Goal: Task Accomplishment & Management: Use online tool/utility

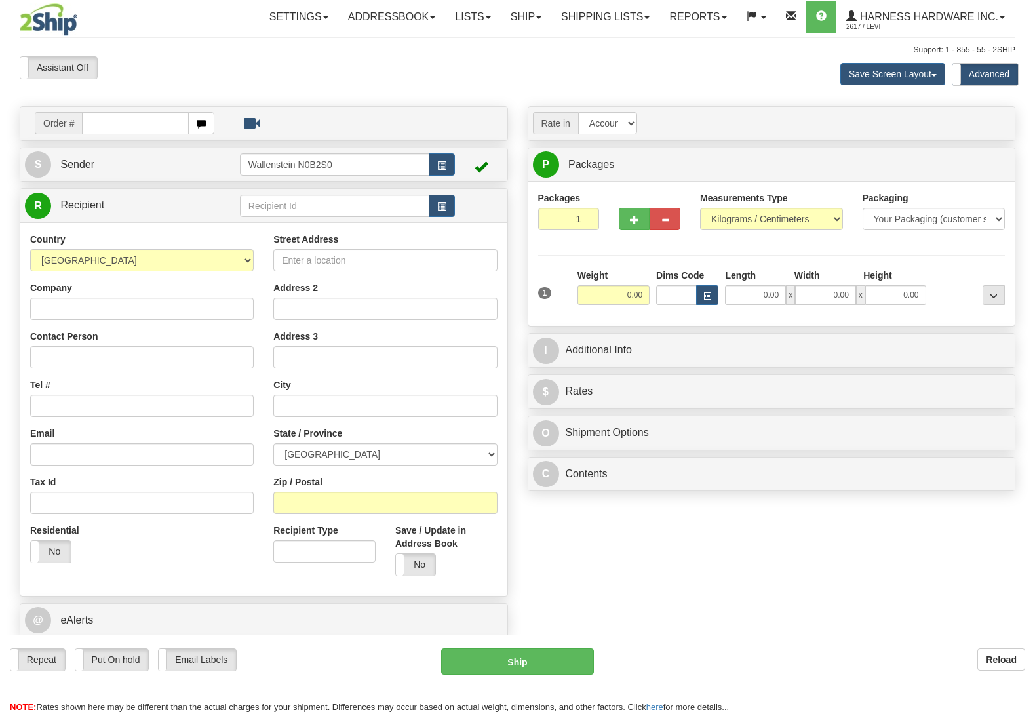
click at [269, 212] on input "text" at bounding box center [334, 206] width 189 height 22
click at [281, 207] on input "ausco" at bounding box center [334, 206] width 189 height 22
click at [286, 227] on div "AUSC" at bounding box center [331, 227] width 176 height 14
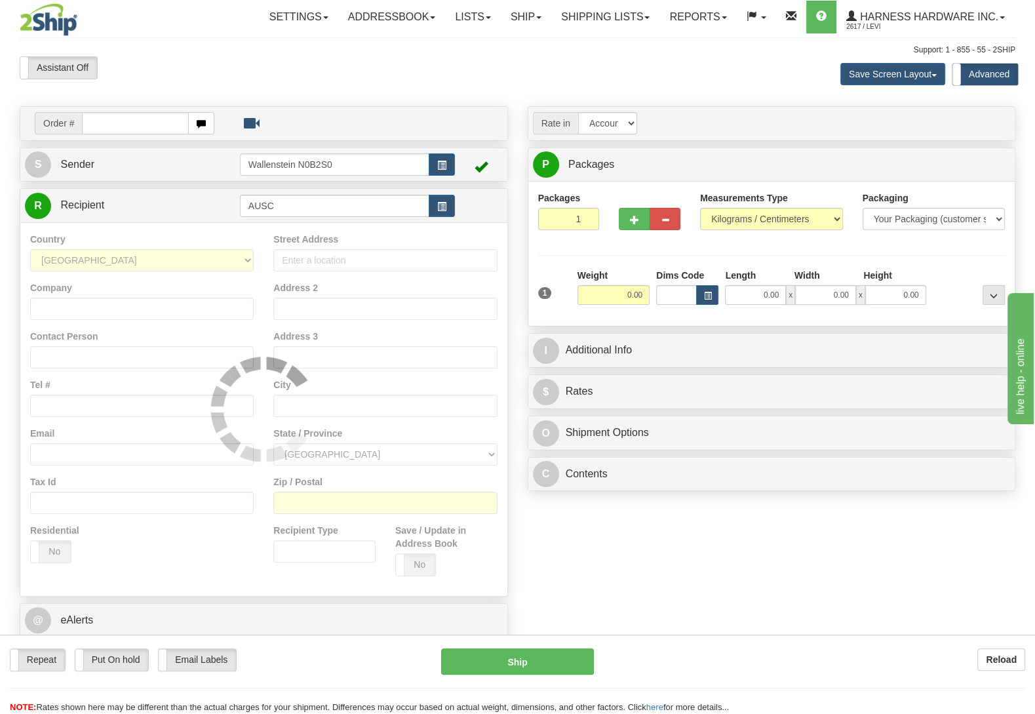
type input "AUSC"
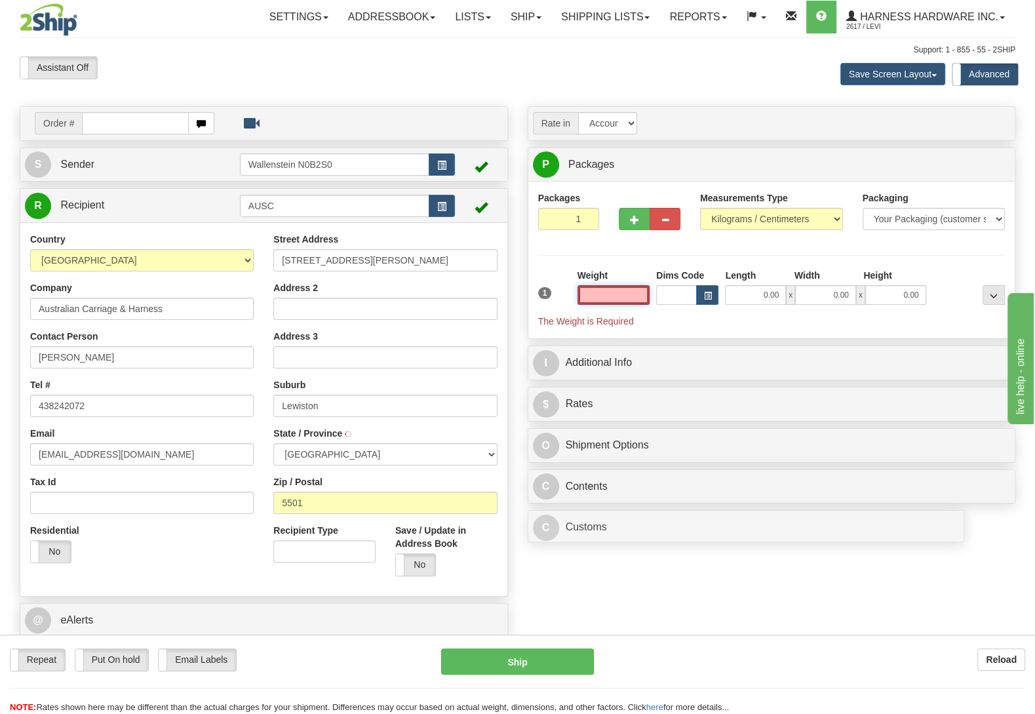
select select
type input "0.00"
click at [1006, 664] on button "Reload" at bounding box center [1001, 659] width 48 height 22
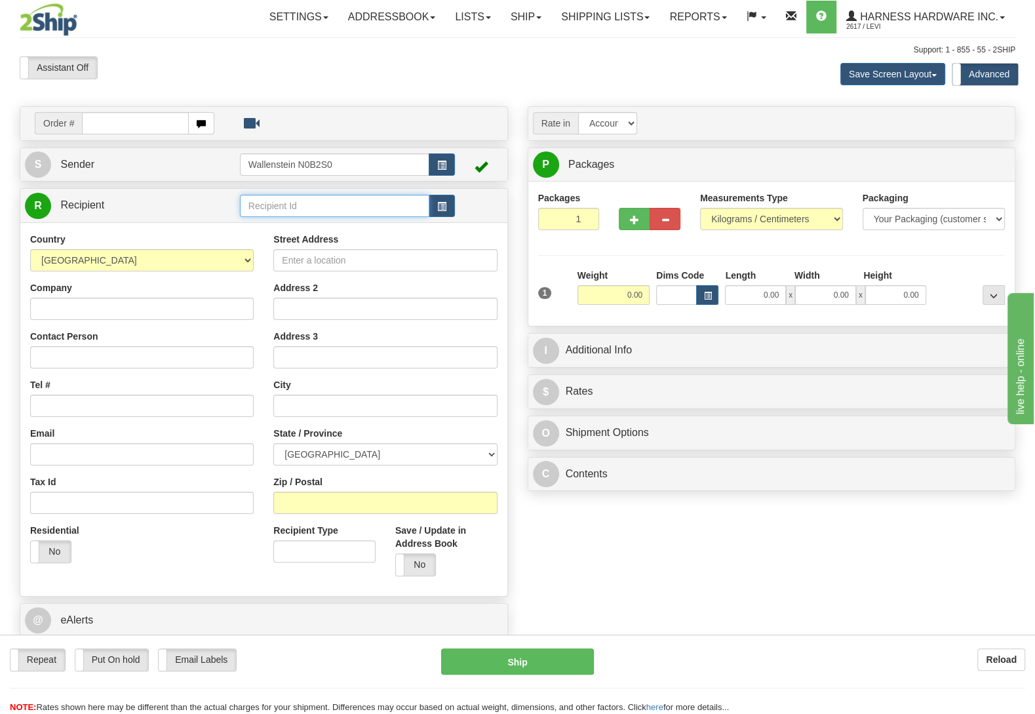
click at [265, 207] on input "text" at bounding box center [334, 206] width 189 height 22
type input "AUSCO"
drag, startPoint x: 122, startPoint y: 311, endPoint x: 187, endPoint y: 317, distance: 65.1
click at [121, 311] on input "Company" at bounding box center [141, 309] width 223 height 22
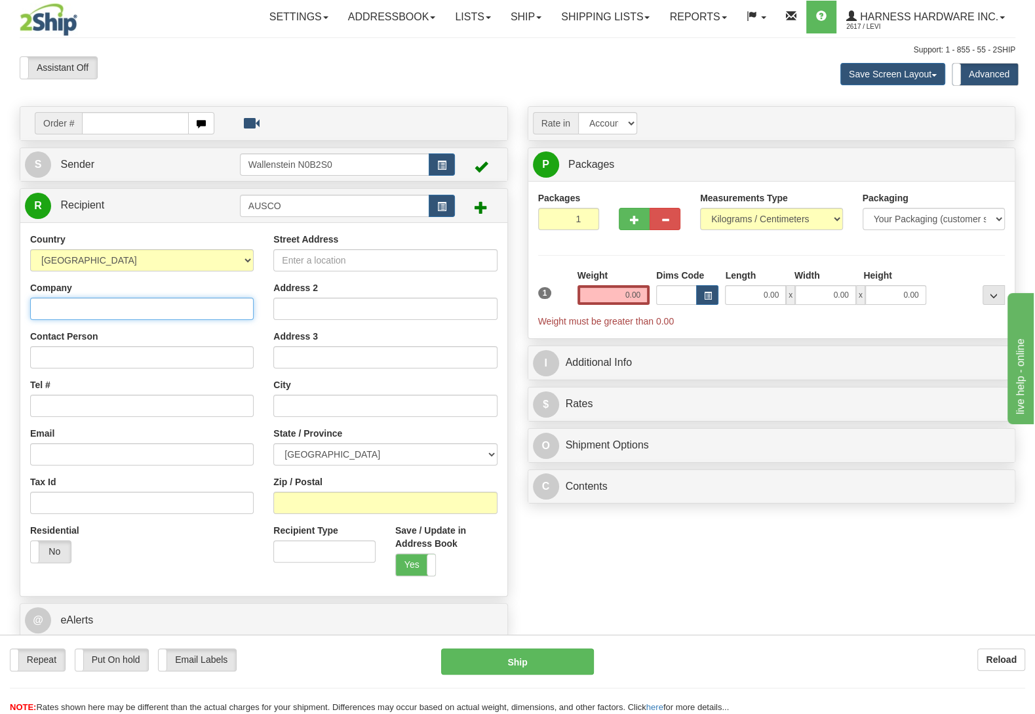
paste input "Austyn Cordon"
type input "Austyn Cordon"
paste input "Austyn Cordon"
type input "Austyn Cordon"
click at [538, 520] on div "Order # S Sender" at bounding box center [517, 395] width 1015 height 579
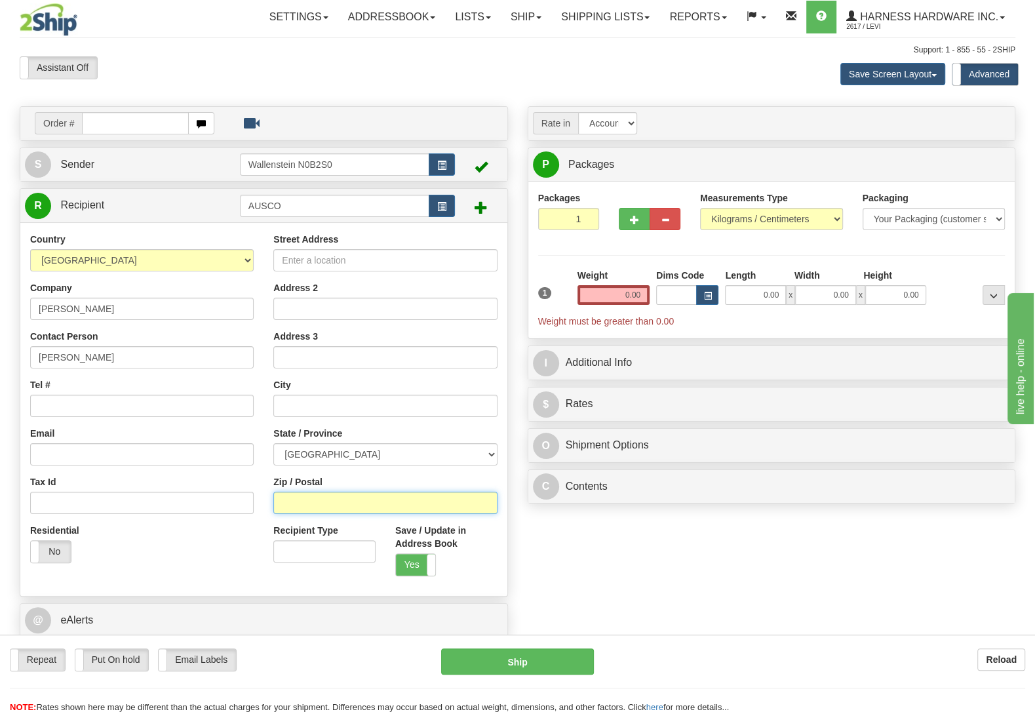
paste input "N0E 1N0"
type input "N0E 1N0"
drag, startPoint x: 636, startPoint y: 569, endPoint x: 560, endPoint y: 547, distance: 79.2
click at [635, 569] on div "Order # S Sender" at bounding box center [517, 395] width 1015 height 579
type input "ST GEORGE"
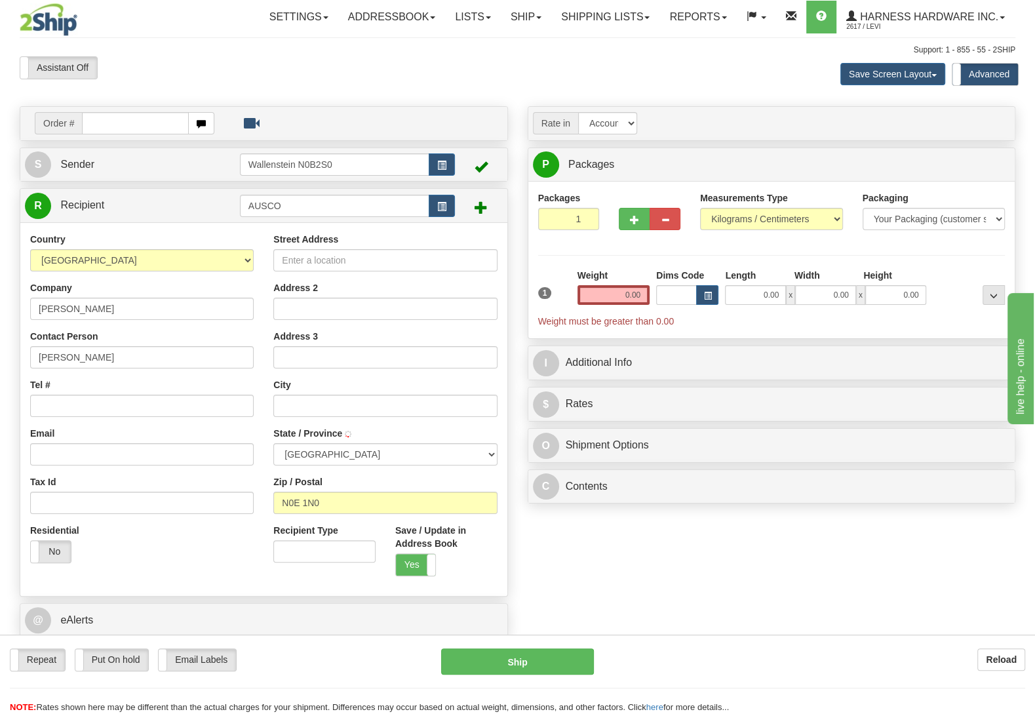
select select "ON"
click at [176, 400] on input "Tel #" at bounding box center [141, 405] width 223 height 22
paste input "(519) 732-5918"
type input "(519) 732-5918"
click at [351, 261] on input "Street Address" at bounding box center [384, 260] width 223 height 22
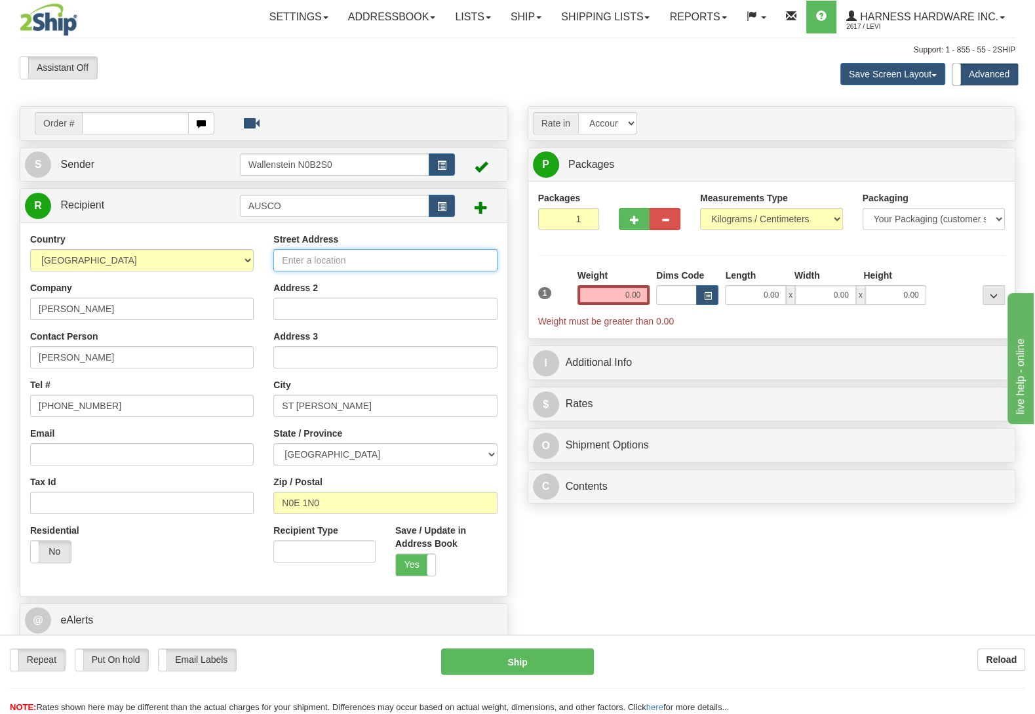
drag, startPoint x: 343, startPoint y: 261, endPoint x: 351, endPoint y: 260, distance: 8.0
click at [349, 260] on input "Street Address" at bounding box center [384, 260] width 223 height 22
paste input "34 Windsor Dr."
type input "34 Windsor Dr."
click at [641, 547] on div "Order # S Sender" at bounding box center [517, 395] width 1015 height 579
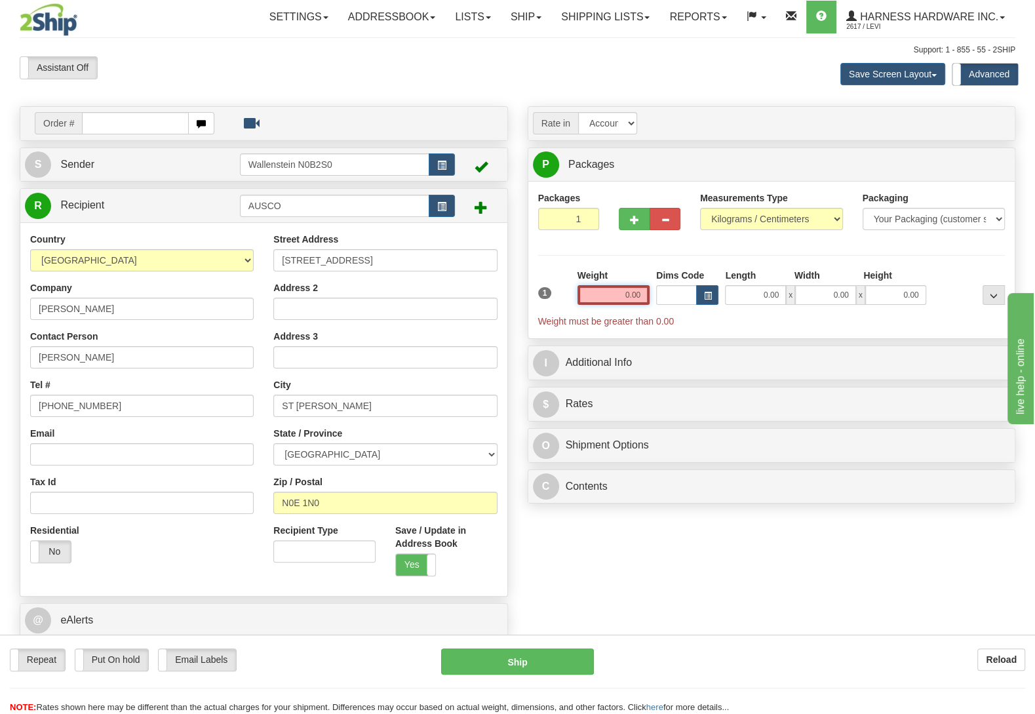
click at [610, 297] on input "0.00" at bounding box center [613, 295] width 72 height 20
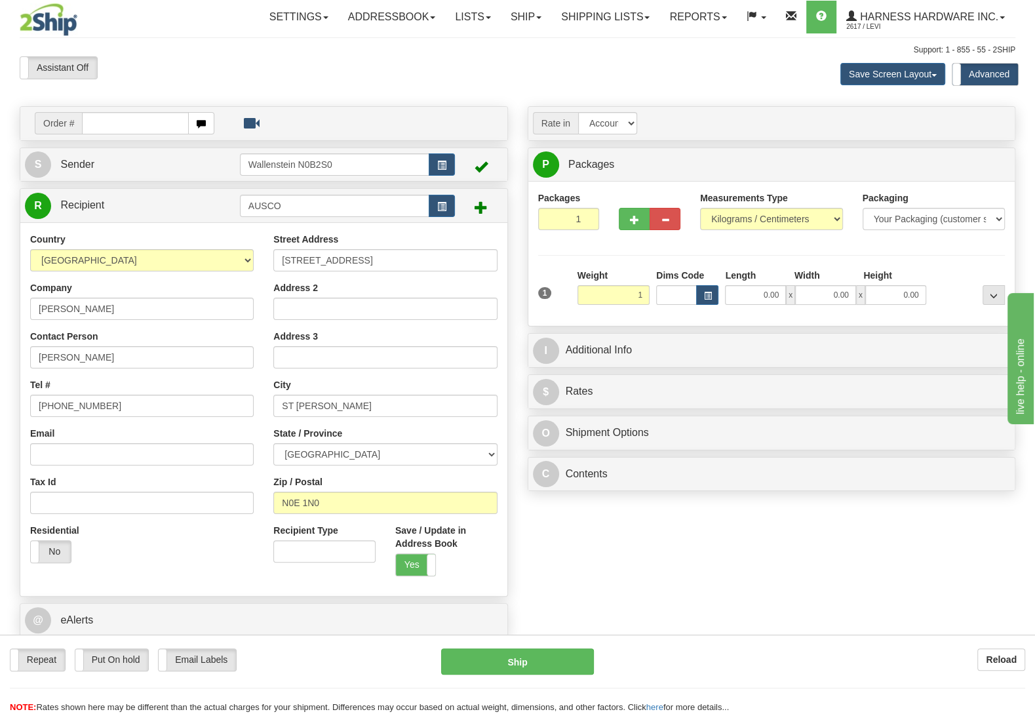
type input "1.00"
click at [950, 265] on div "Packages 1 1 Measurements Type" at bounding box center [771, 253] width 467 height 125
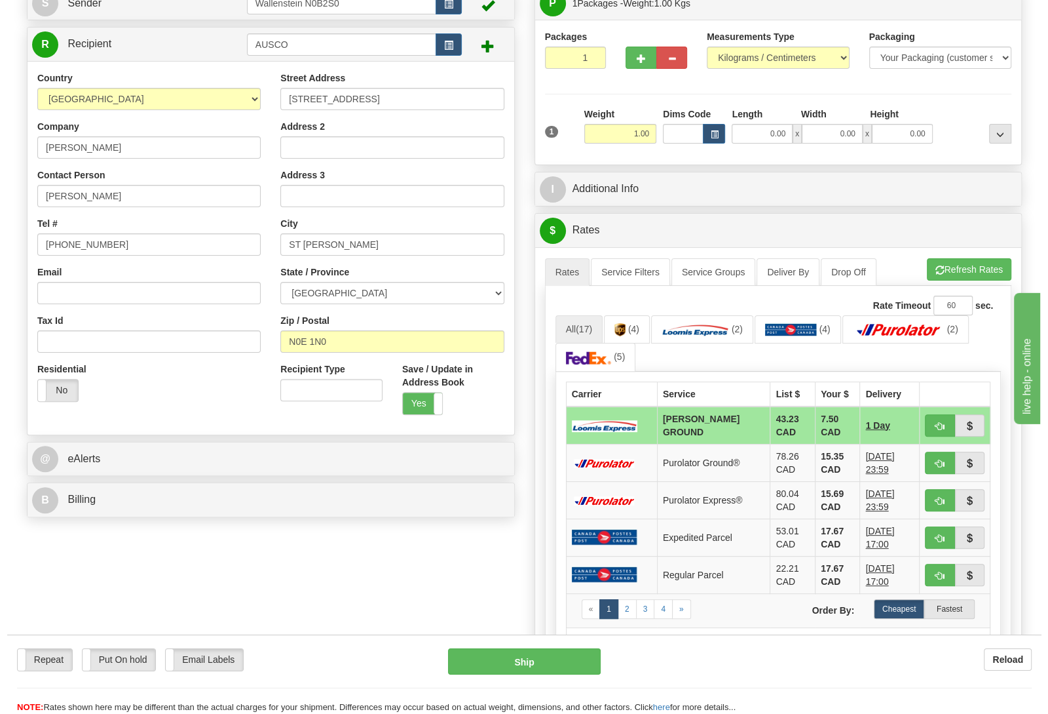
scroll to position [206, 0]
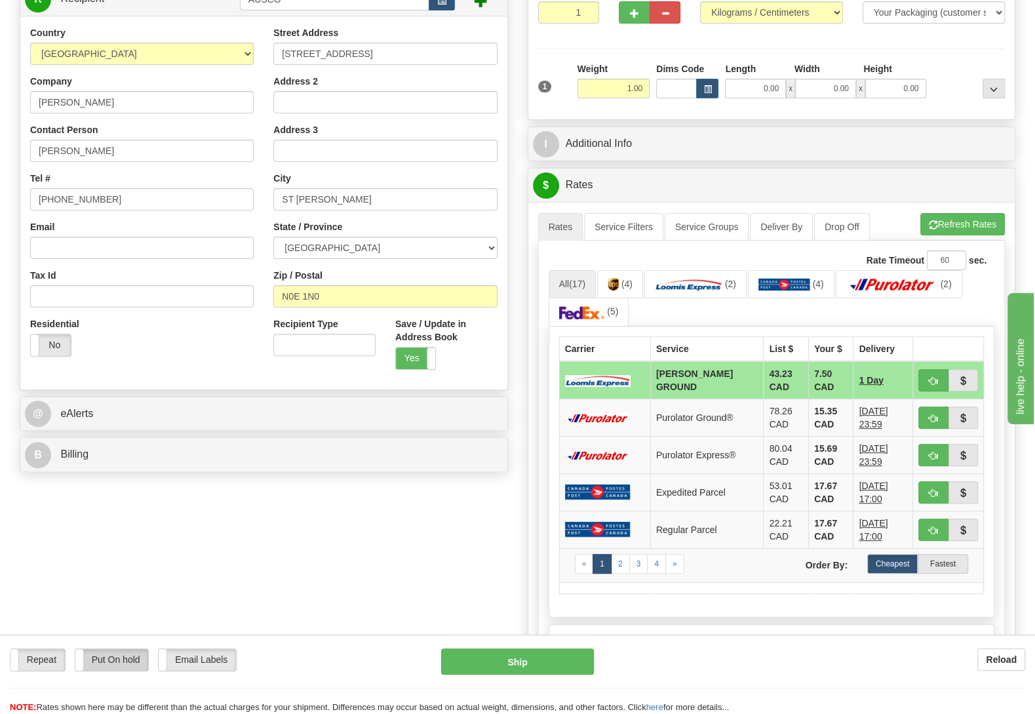
click at [94, 666] on label "Put On hold" at bounding box center [111, 660] width 73 height 22
click at [563, 659] on button "Hold" at bounding box center [517, 661] width 153 height 26
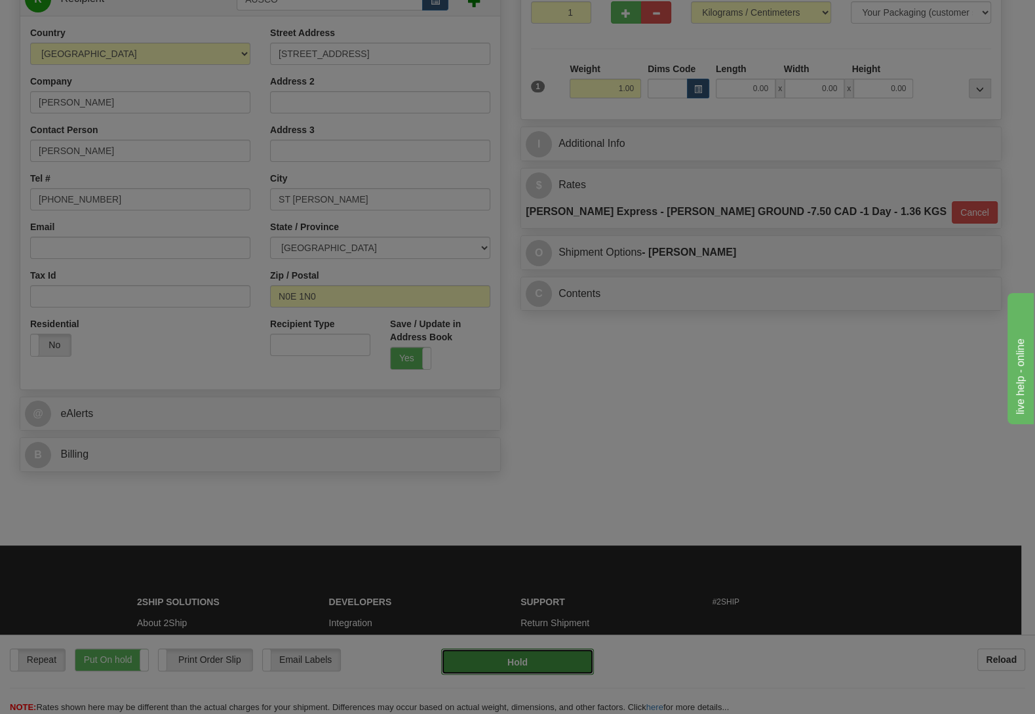
type input "DD"
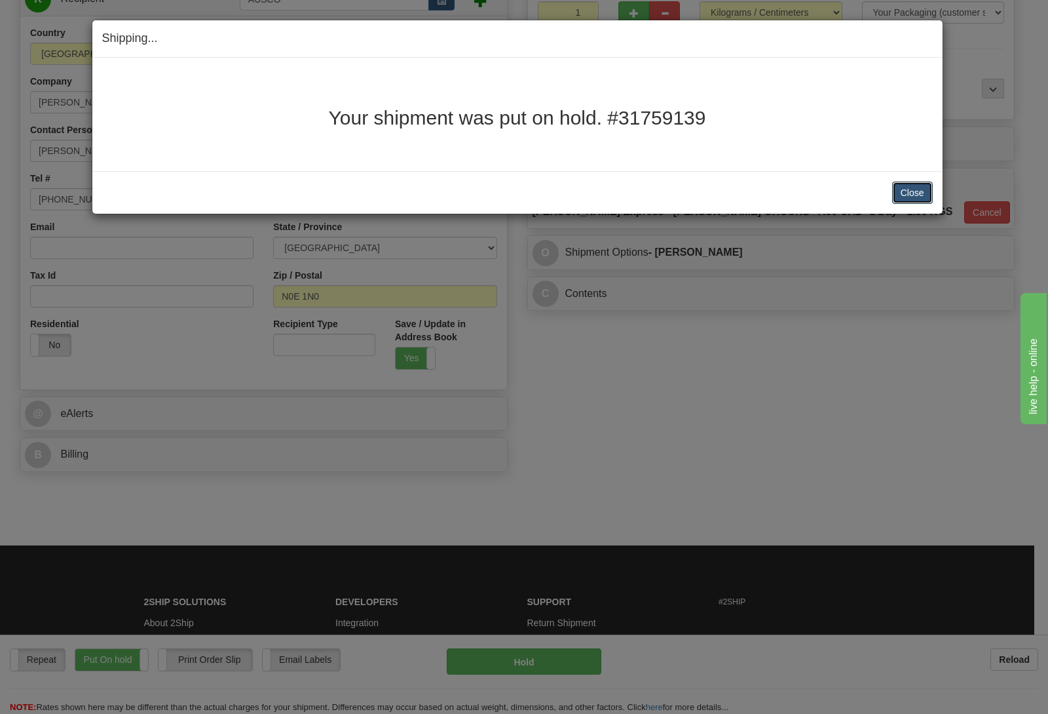
drag, startPoint x: 917, startPoint y: 187, endPoint x: 892, endPoint y: 199, distance: 28.1
click at [917, 187] on button "Close" at bounding box center [913, 193] width 41 height 22
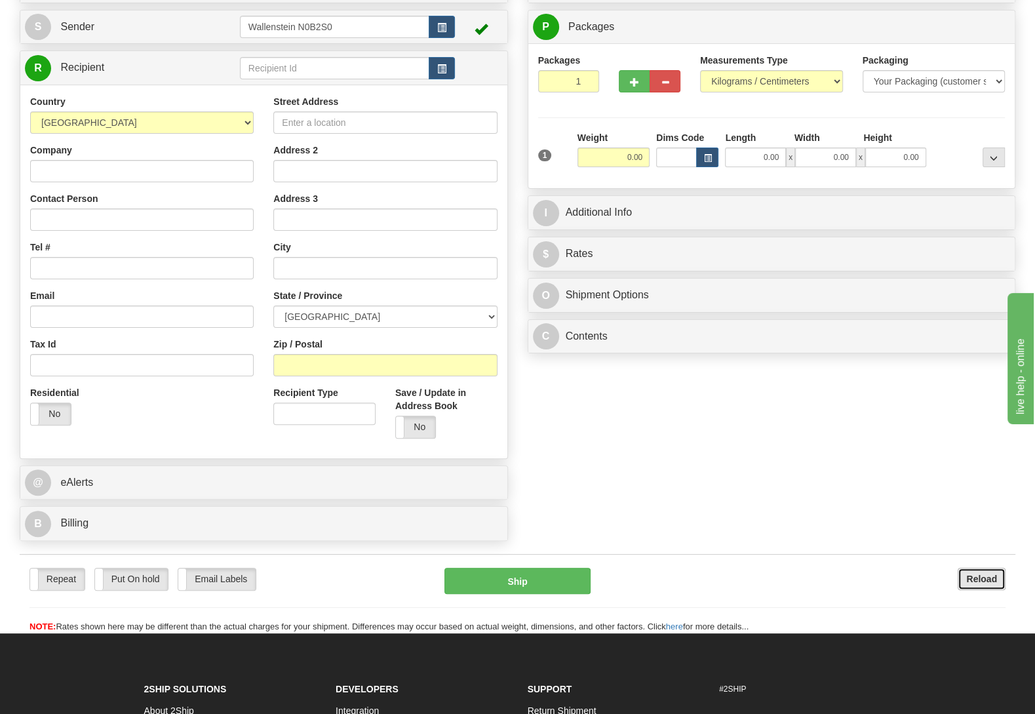
click at [967, 584] on b "Reload" at bounding box center [981, 578] width 31 height 10
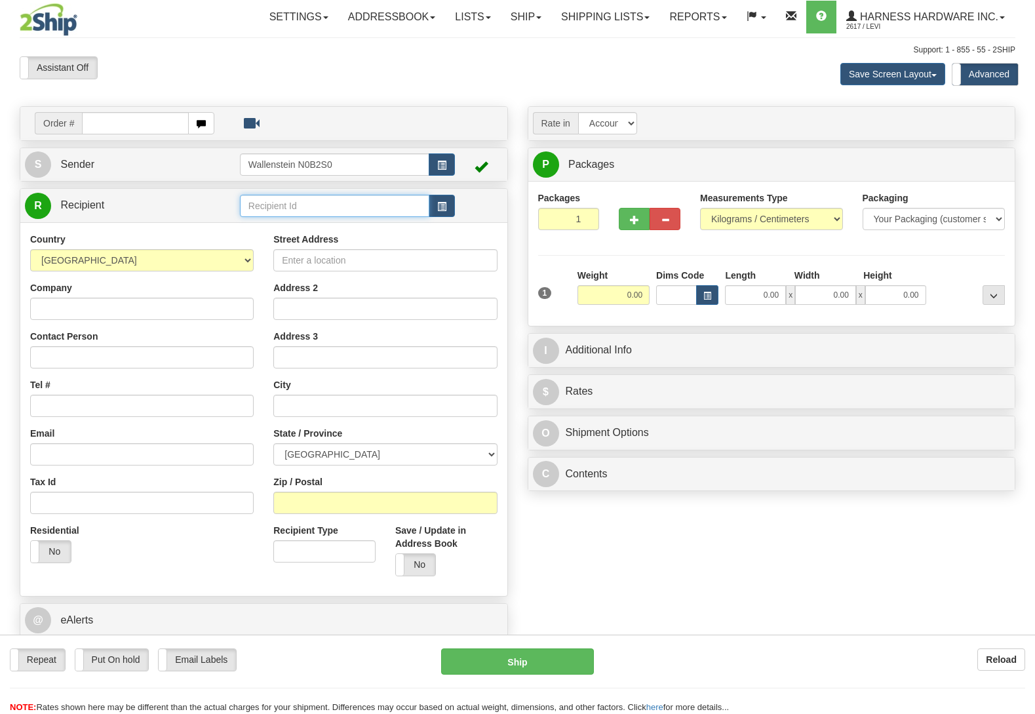
click at [323, 206] on input "text" at bounding box center [334, 206] width 189 height 22
click at [317, 222] on div "LESCD" at bounding box center [331, 227] width 176 height 14
type input "LESCD"
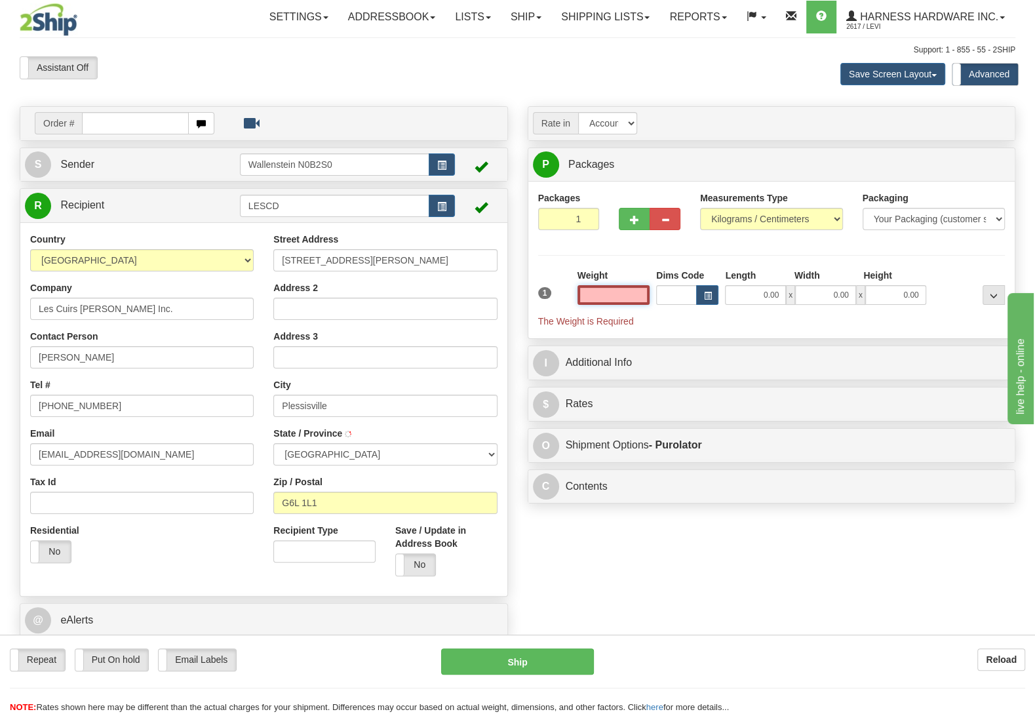
type input "PLESSISVILLE"
select select
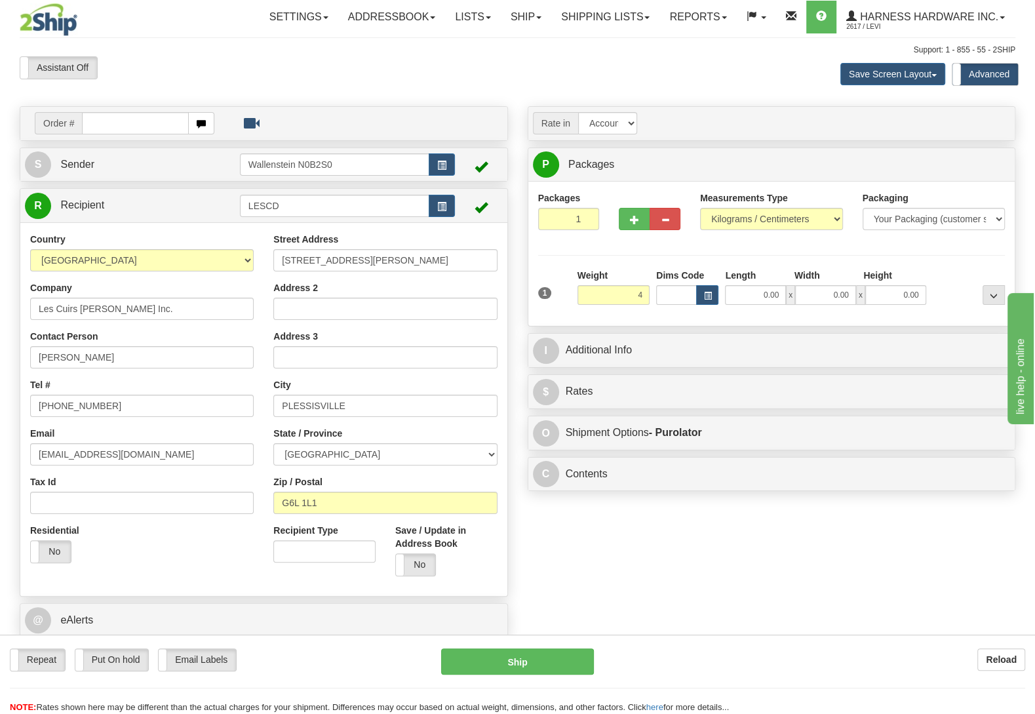
type input "4.00"
type input "202"
click at [920, 260] on div "Packages 1 1 Measurements Type" at bounding box center [771, 253] width 467 height 125
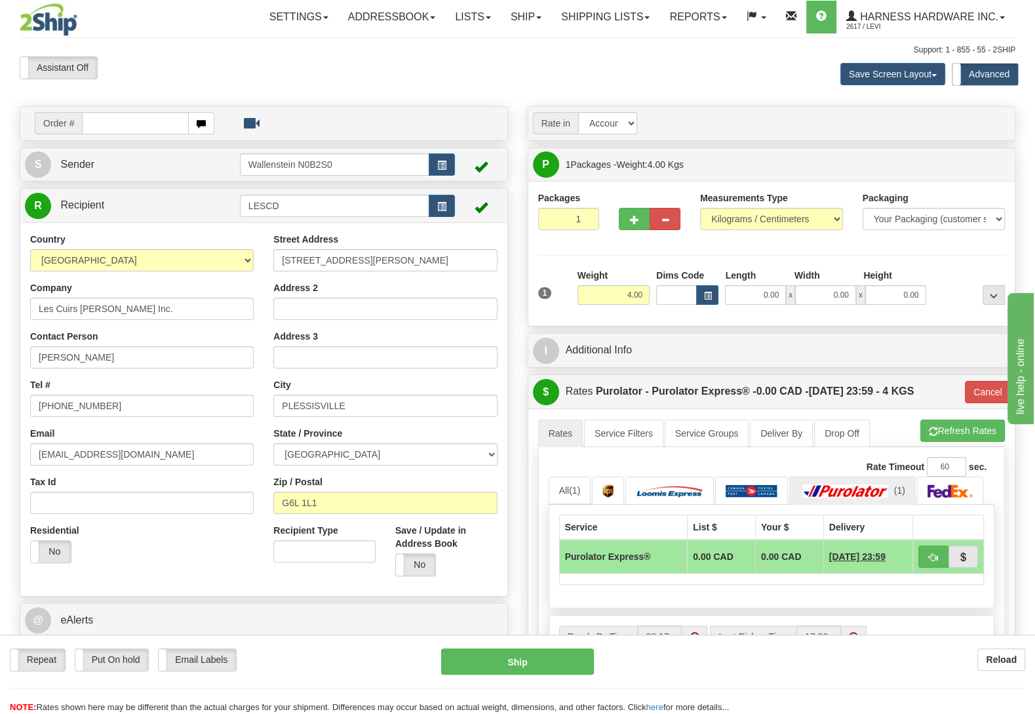
select select
click at [178, 170] on link "S Sender" at bounding box center [132, 164] width 215 height 27
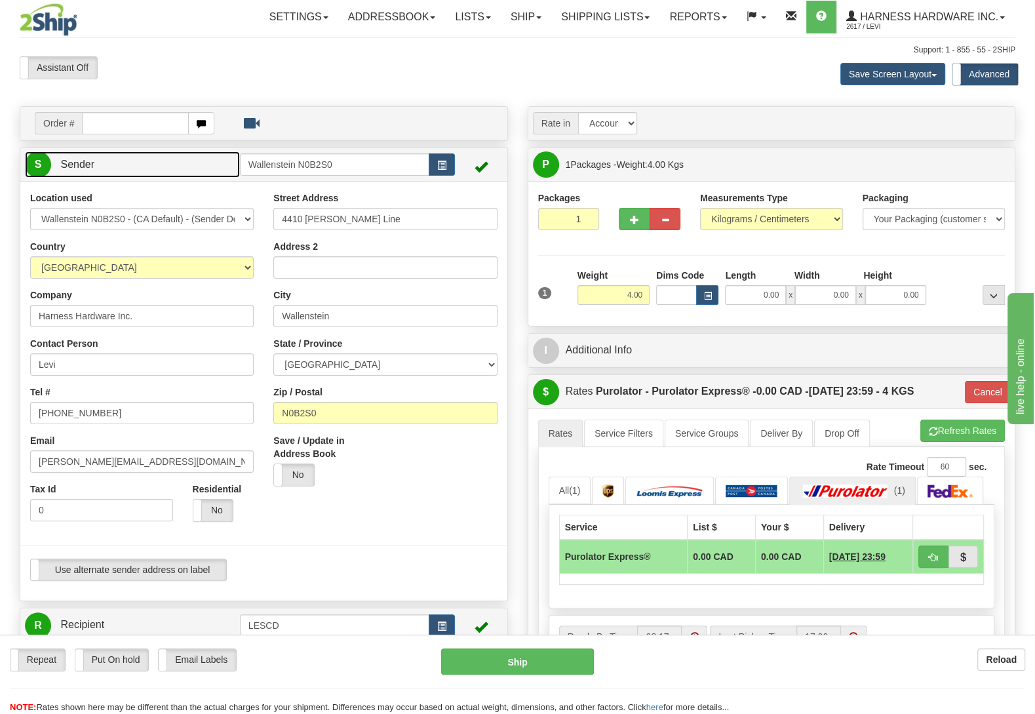
type input "WALLENSTEIN"
click at [360, 220] on input "4410 Lawson Line" at bounding box center [384, 219] width 223 height 22
type input "4410 Lawson Linee"
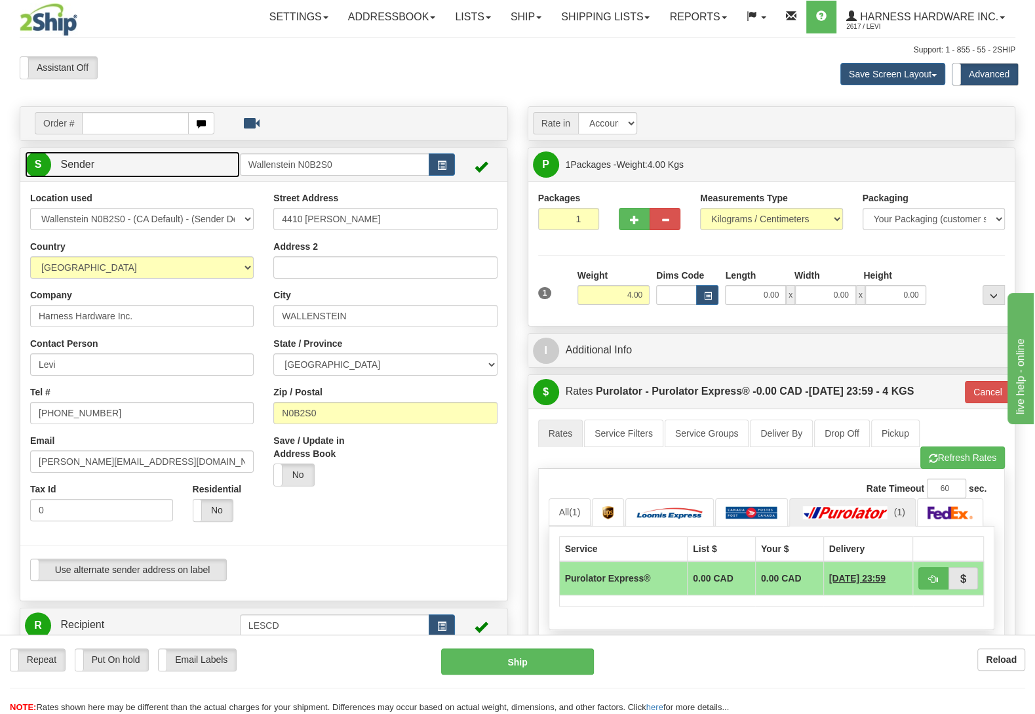
click at [222, 163] on link "S Sender" at bounding box center [132, 164] width 215 height 27
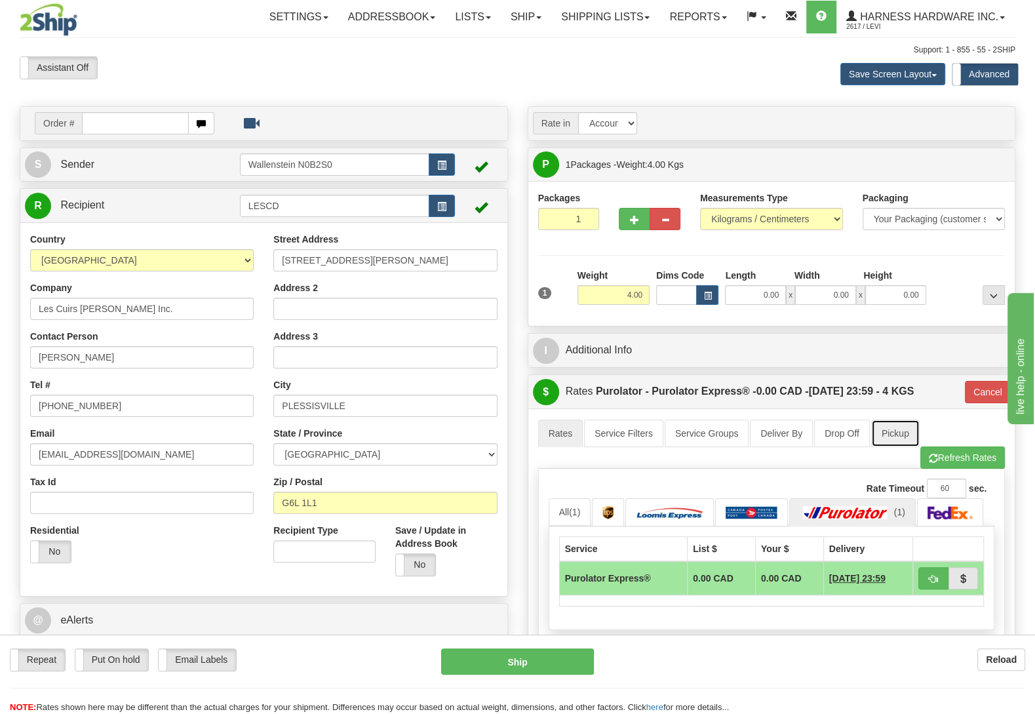
click at [900, 441] on link "Pickup" at bounding box center [895, 433] width 48 height 28
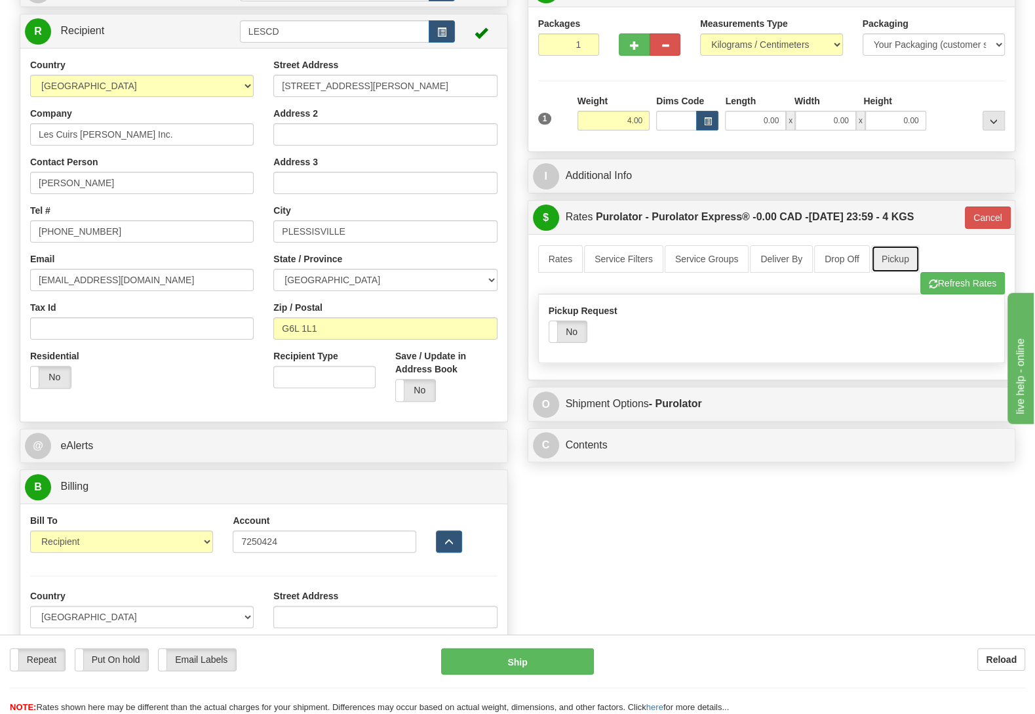
scroll to position [206, 0]
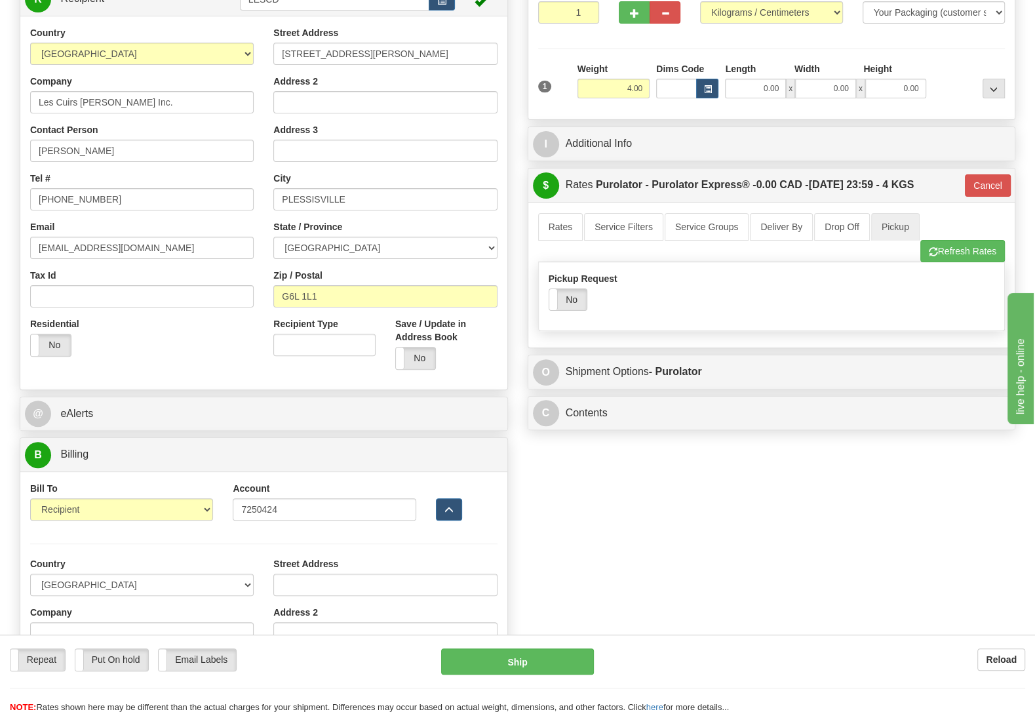
click at [573, 292] on div "Pickup Request Yes No" at bounding box center [616, 291] width 136 height 39
click at [573, 298] on label "No" at bounding box center [567, 299] width 37 height 21
click at [566, 226] on link "Rates" at bounding box center [560, 227] width 45 height 28
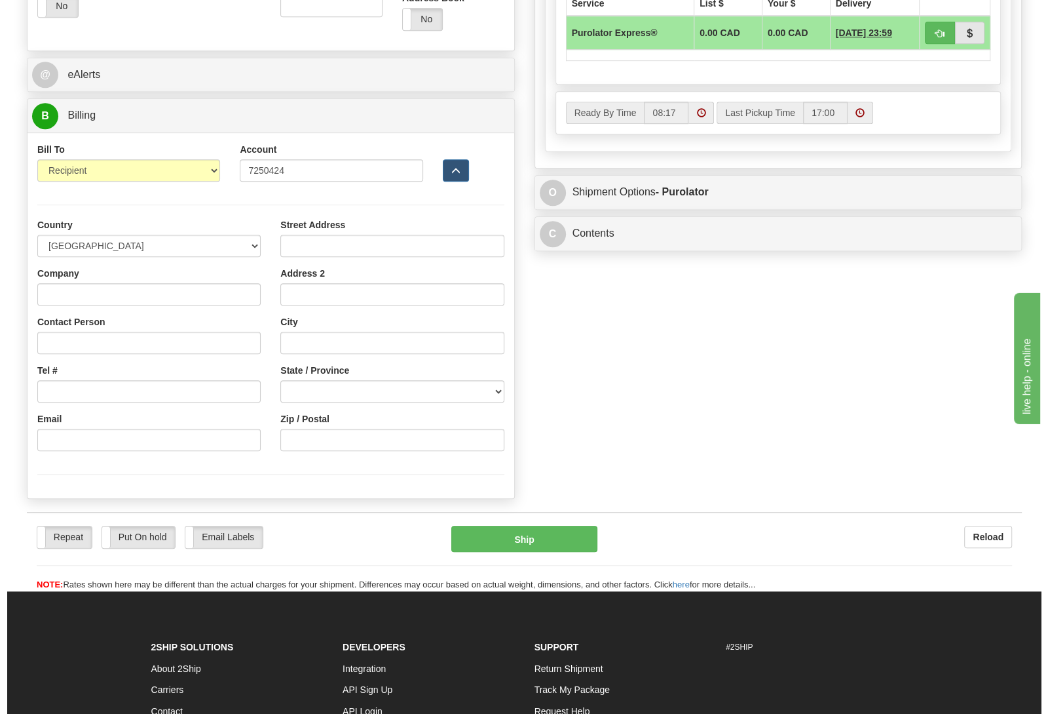
scroll to position [550, 0]
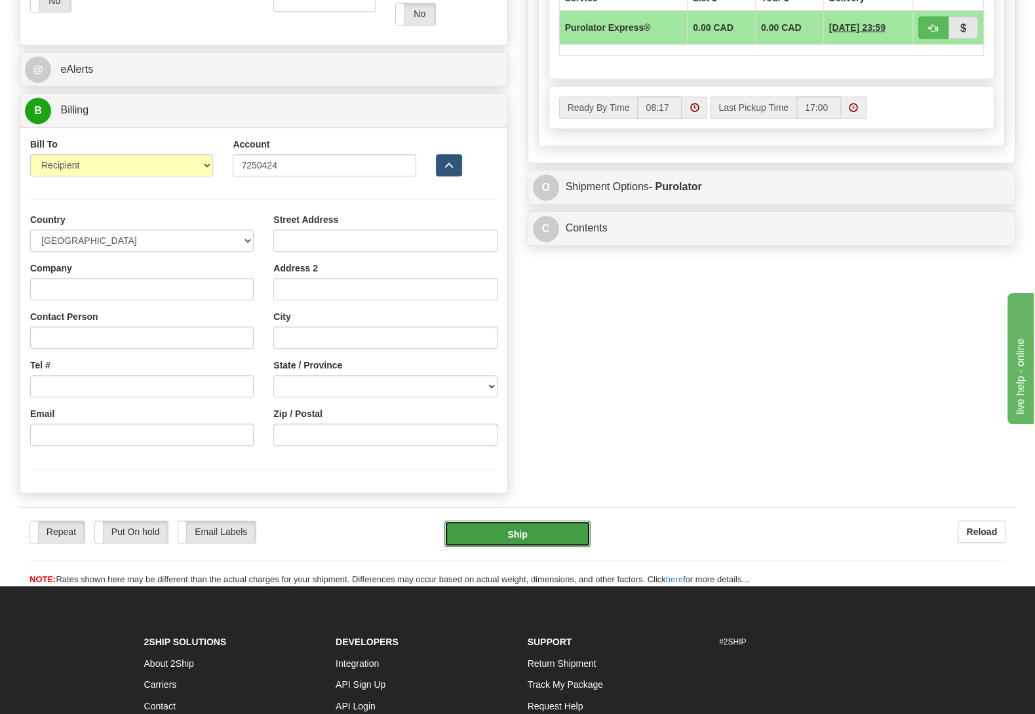
click at [582, 533] on button "Ship" at bounding box center [517, 533] width 146 height 26
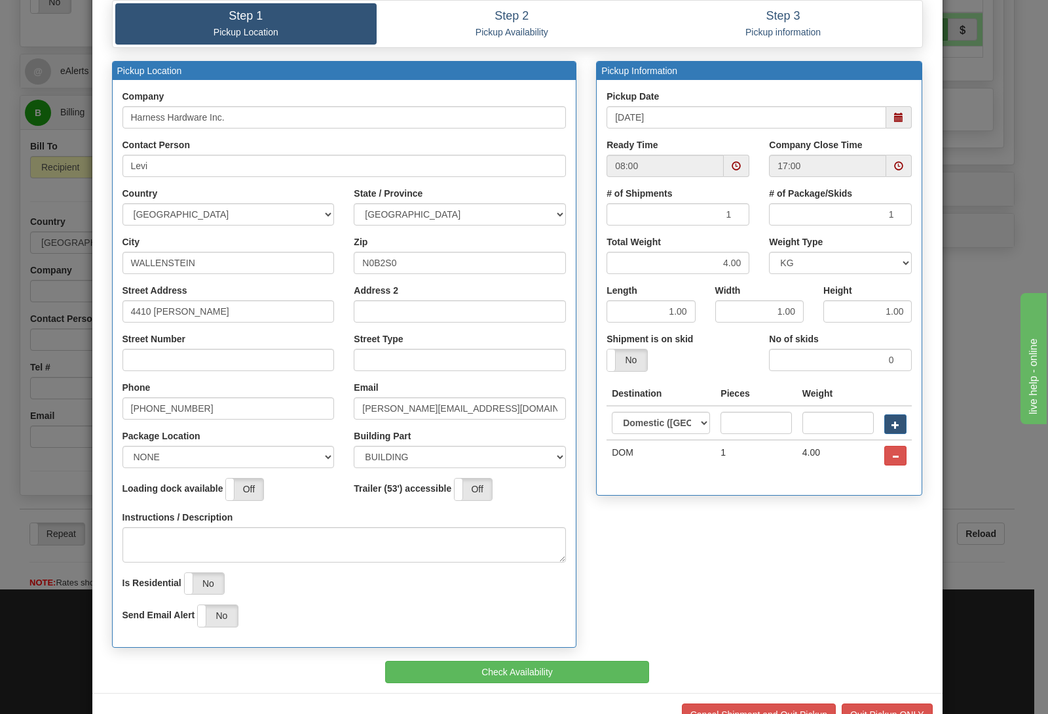
scroll to position [112, 0]
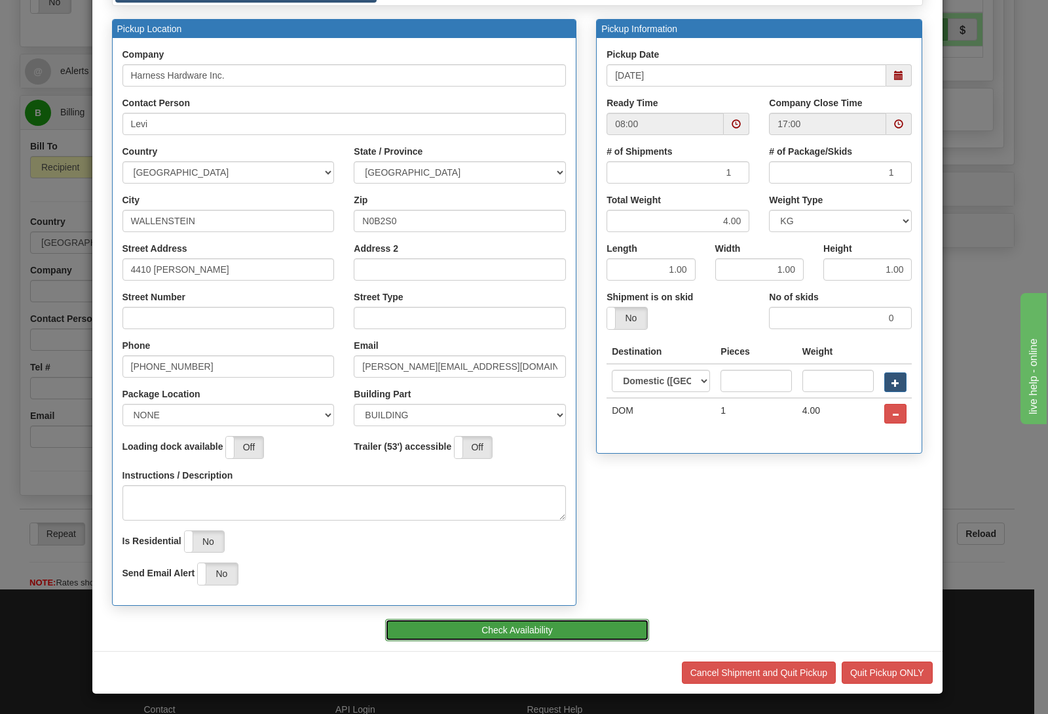
click at [467, 628] on button "Check Availability" at bounding box center [517, 630] width 264 height 22
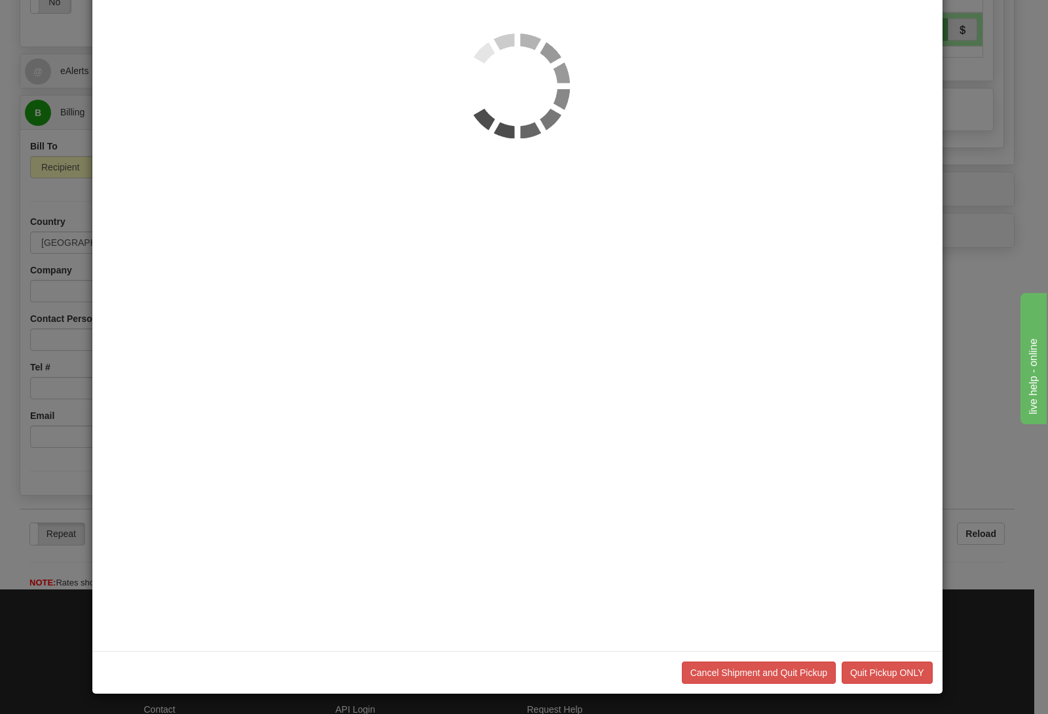
scroll to position [0, 0]
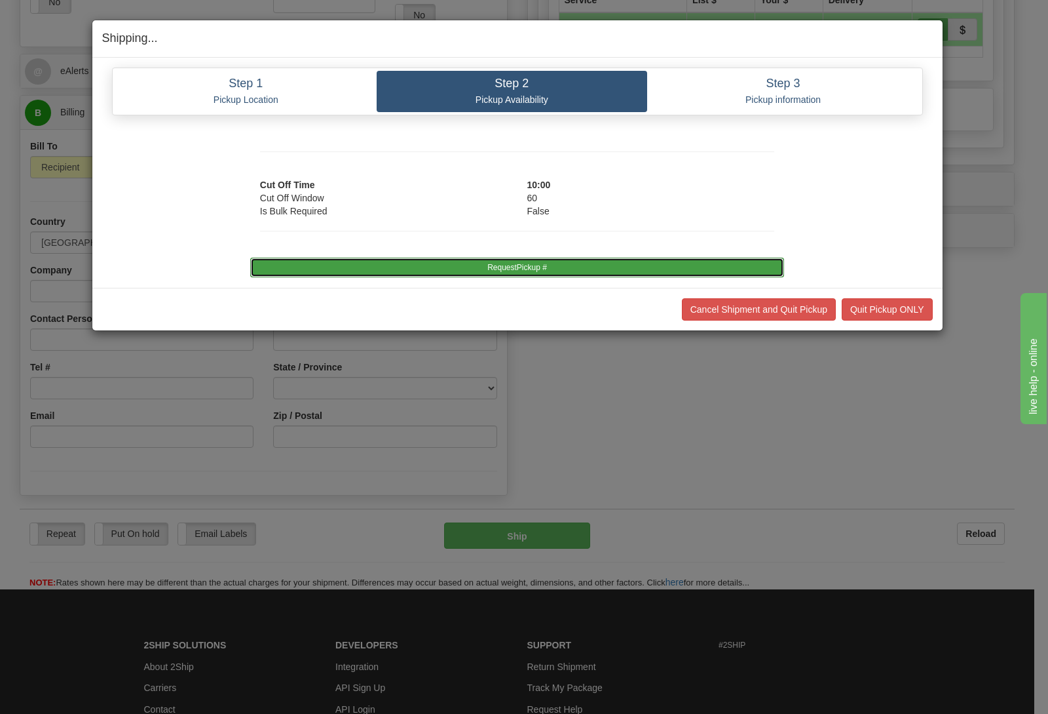
click at [489, 268] on button "RequestPickup #" at bounding box center [517, 268] width 534 height 20
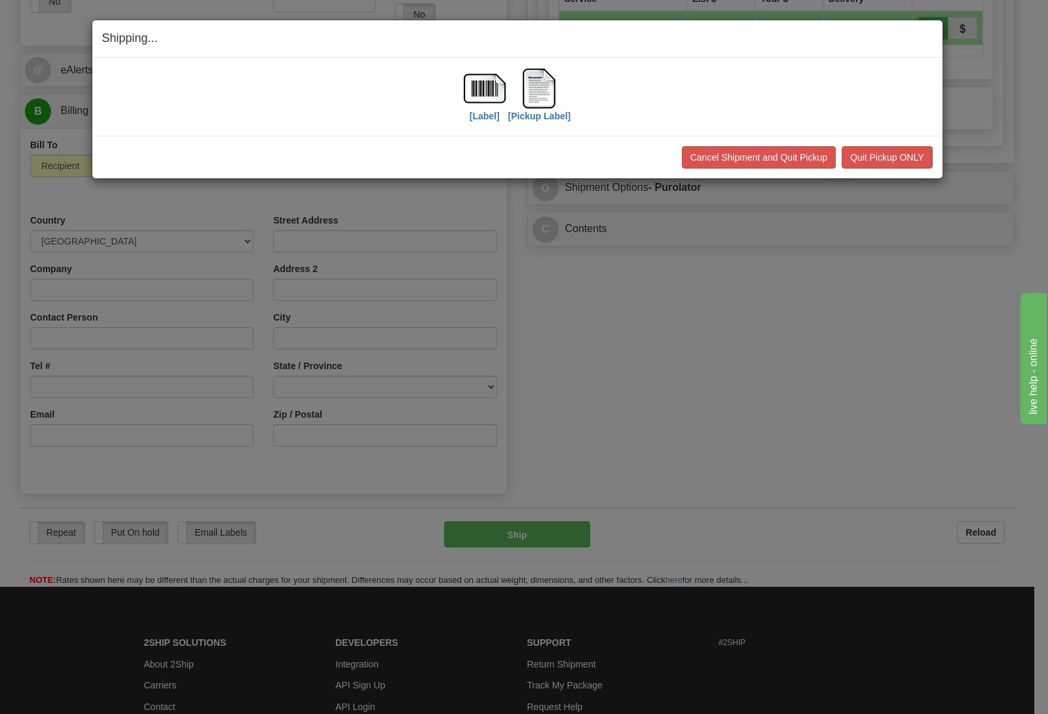
scroll to position [550, 0]
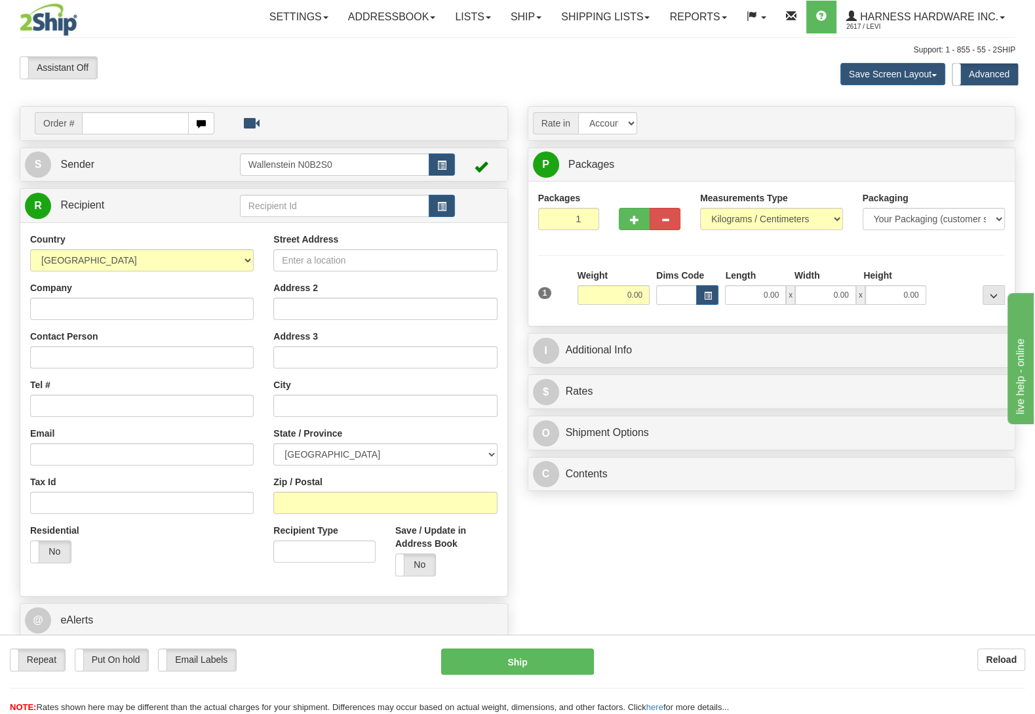
click at [975, 652] on div "Reload" at bounding box center [819, 659] width 412 height 22
click at [993, 661] on b "Reload" at bounding box center [1001, 659] width 31 height 10
click at [309, 227] on div "KNAF" at bounding box center [331, 227] width 176 height 14
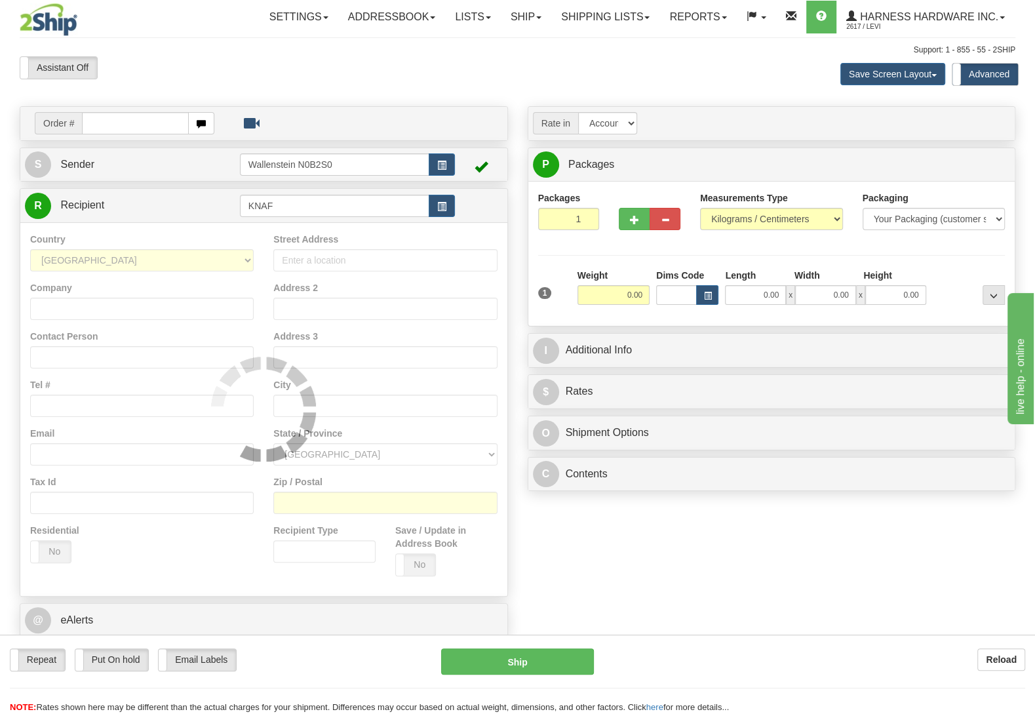
type input "KNAF"
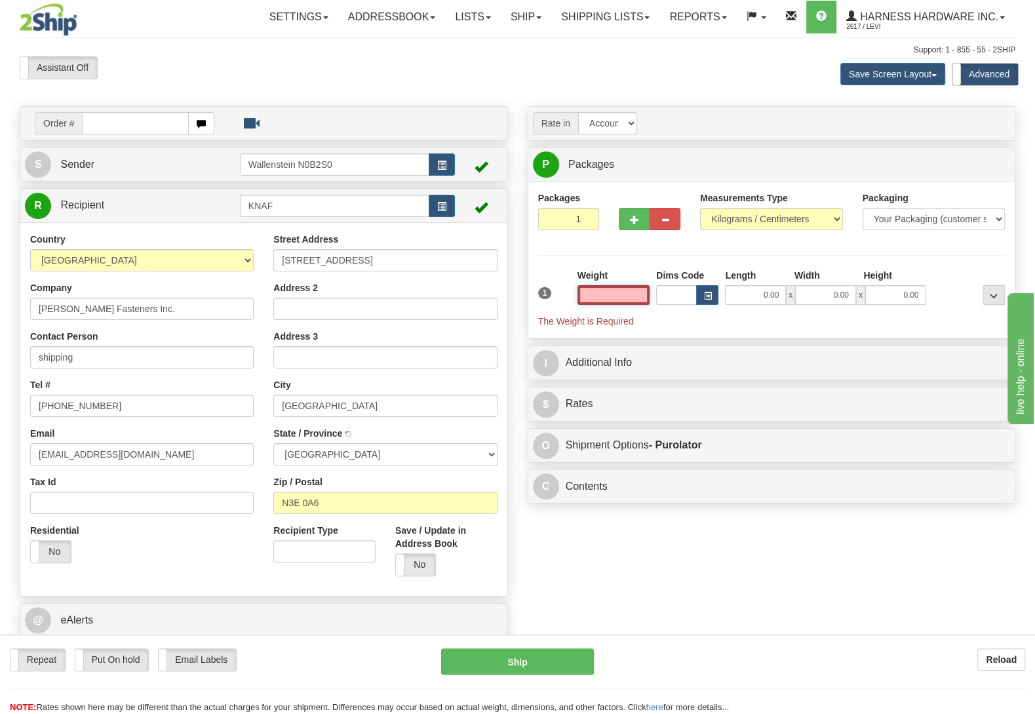
select select
type input "[GEOGRAPHIC_DATA]"
click at [638, 297] on input "text" at bounding box center [613, 295] width 72 height 20
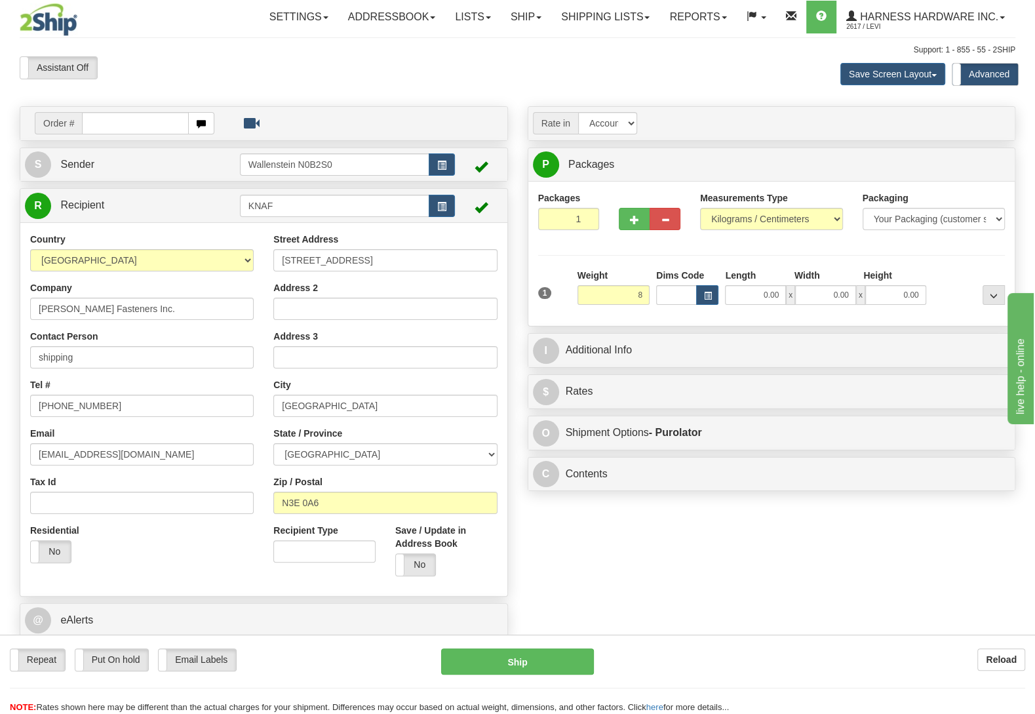
type input "8.00"
type input "260"
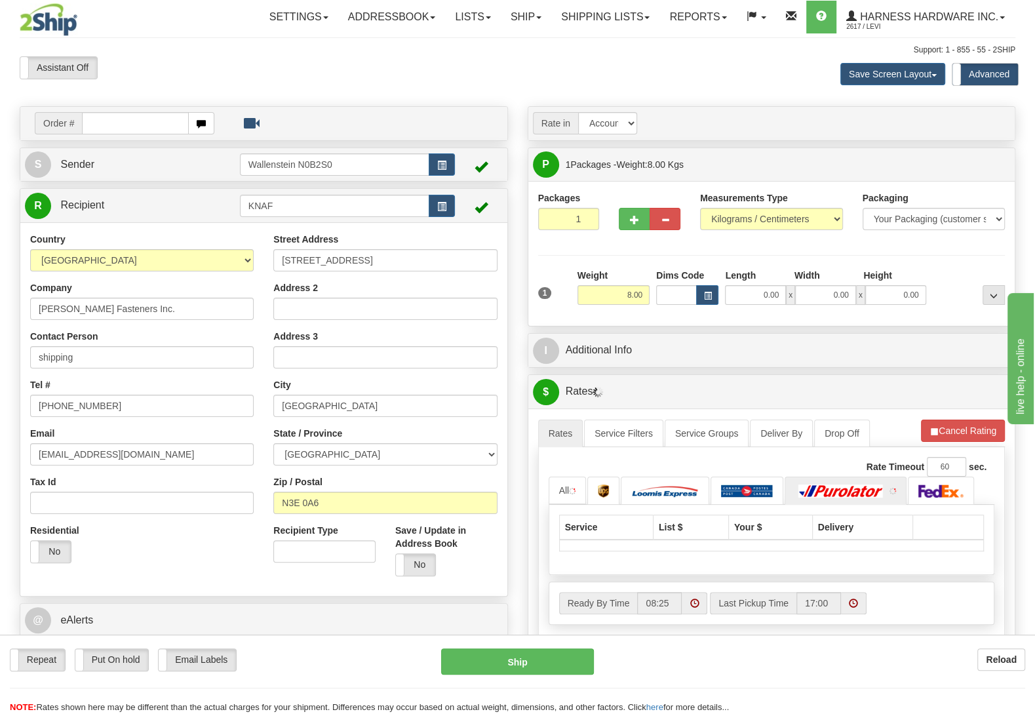
click at [948, 282] on div at bounding box center [968, 287] width 79 height 36
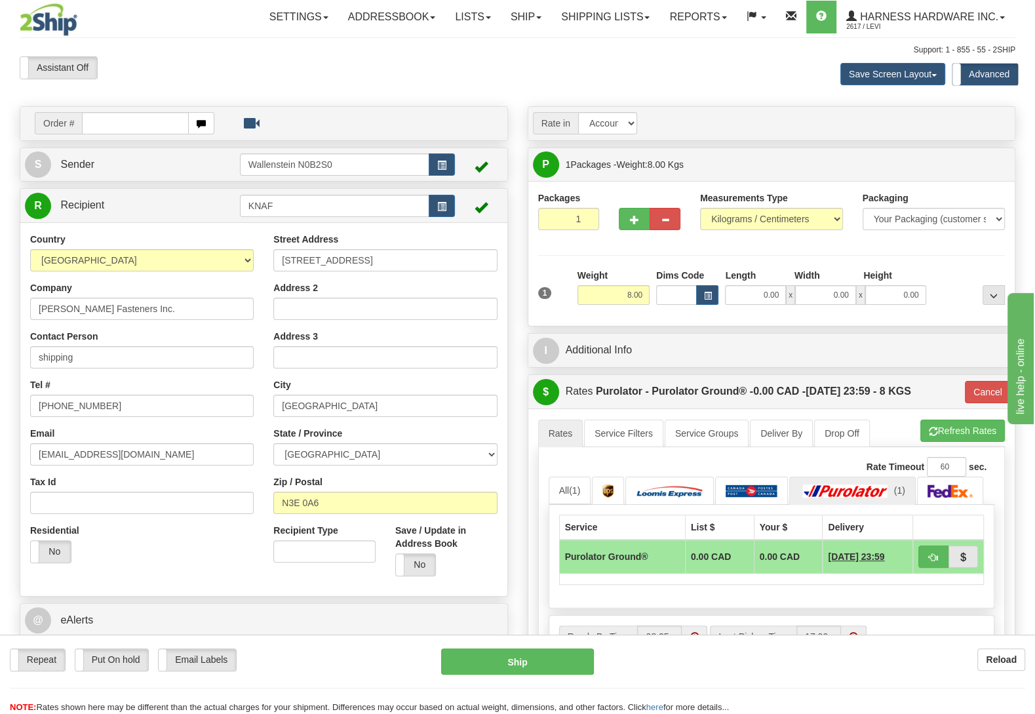
select select
click at [459, 661] on button "Ship" at bounding box center [517, 661] width 153 height 26
